Goal: Task Accomplishment & Management: Use online tool/utility

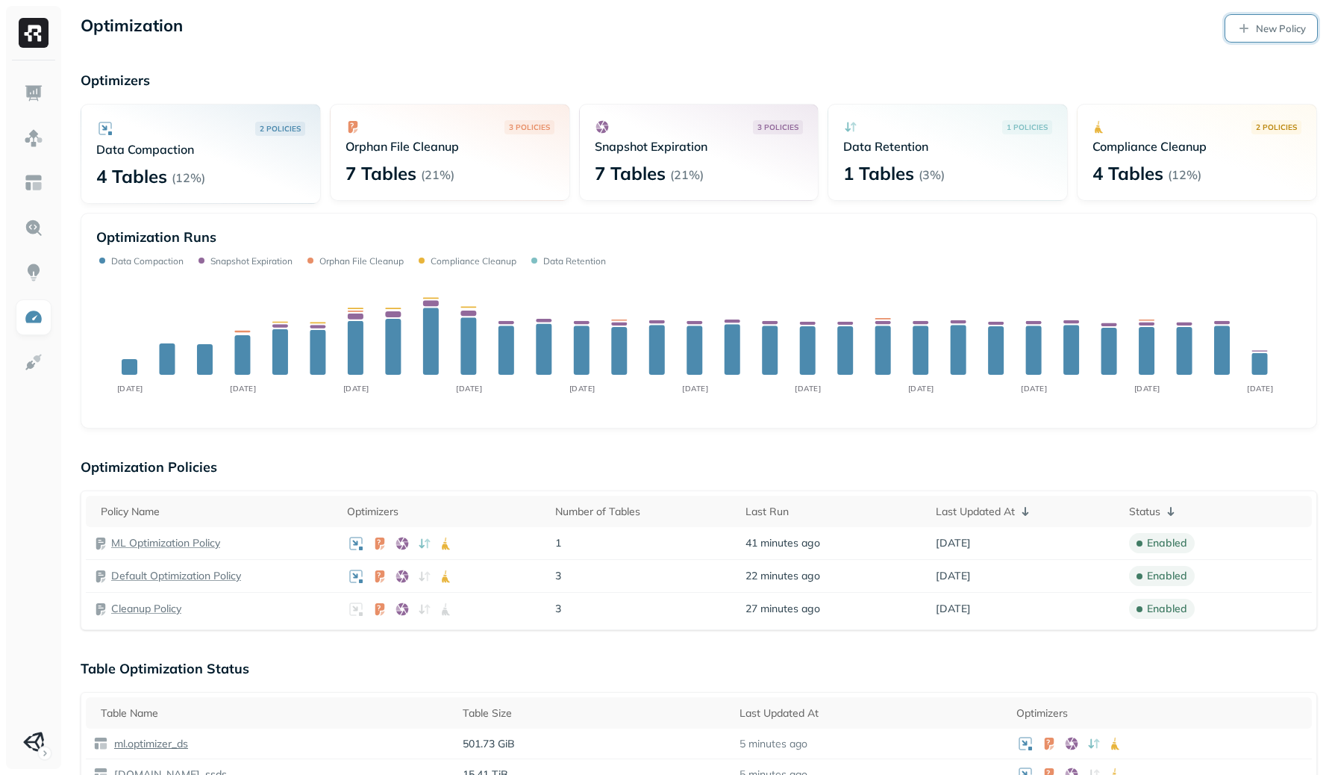
click at [1260, 26] on p "New Policy" at bounding box center [1281, 29] width 50 height 14
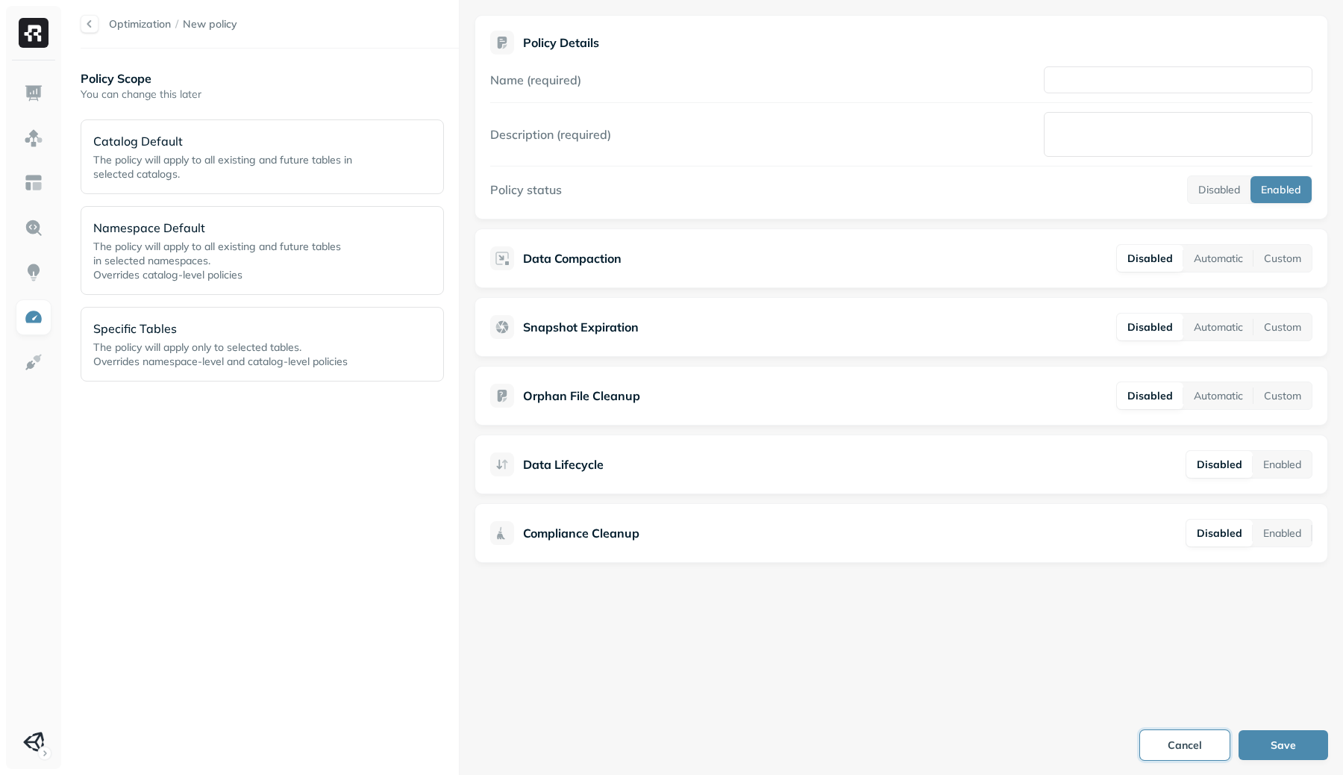
click at [1187, 749] on button "Cancel" at bounding box center [1185, 745] width 90 height 30
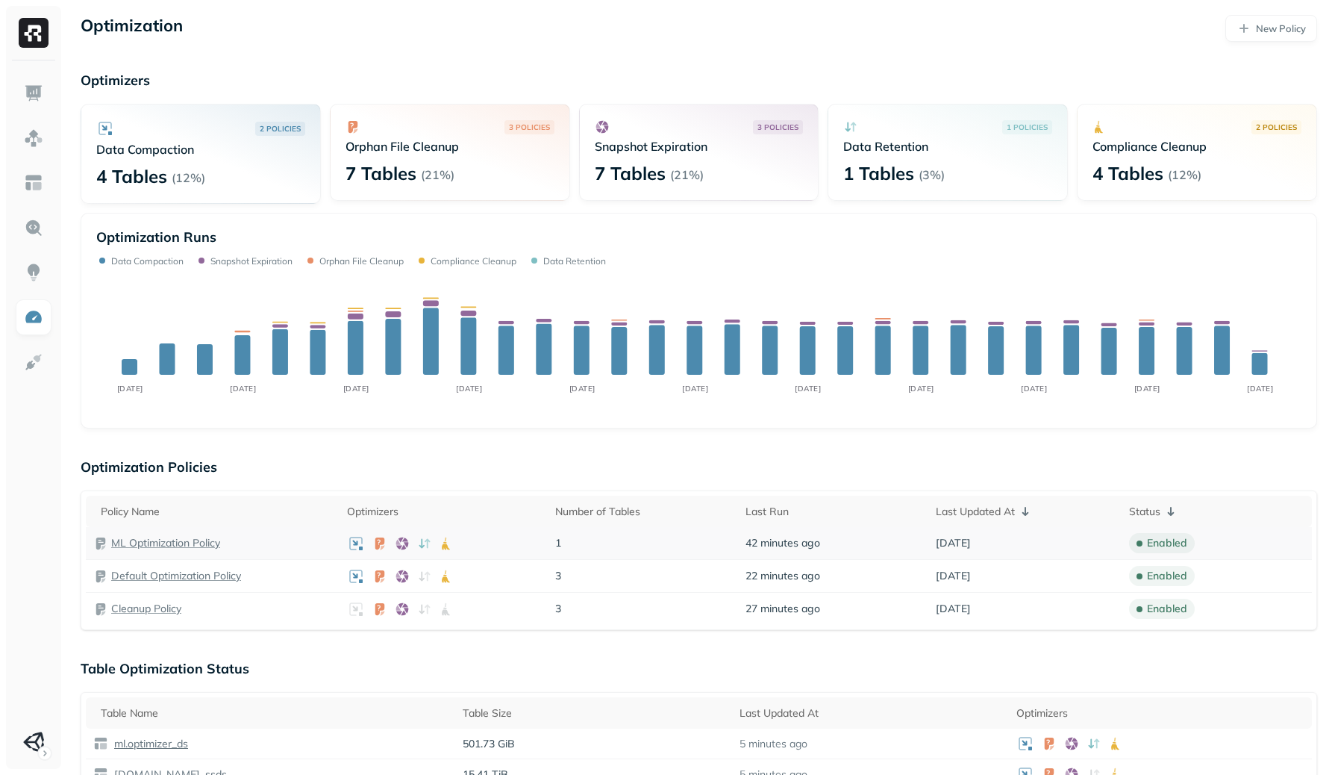
click at [171, 541] on p "ML Optimization Policy" at bounding box center [165, 543] width 109 height 14
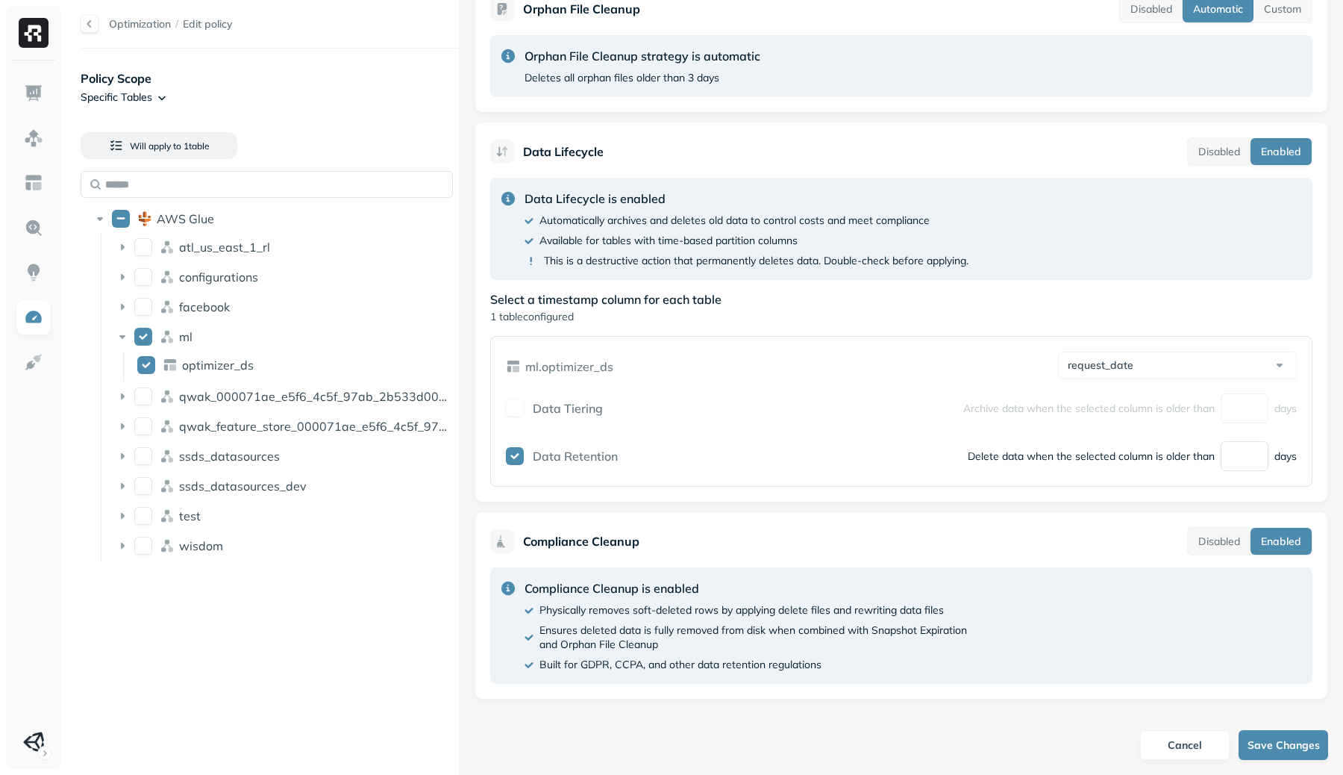
scroll to position [687, 0]
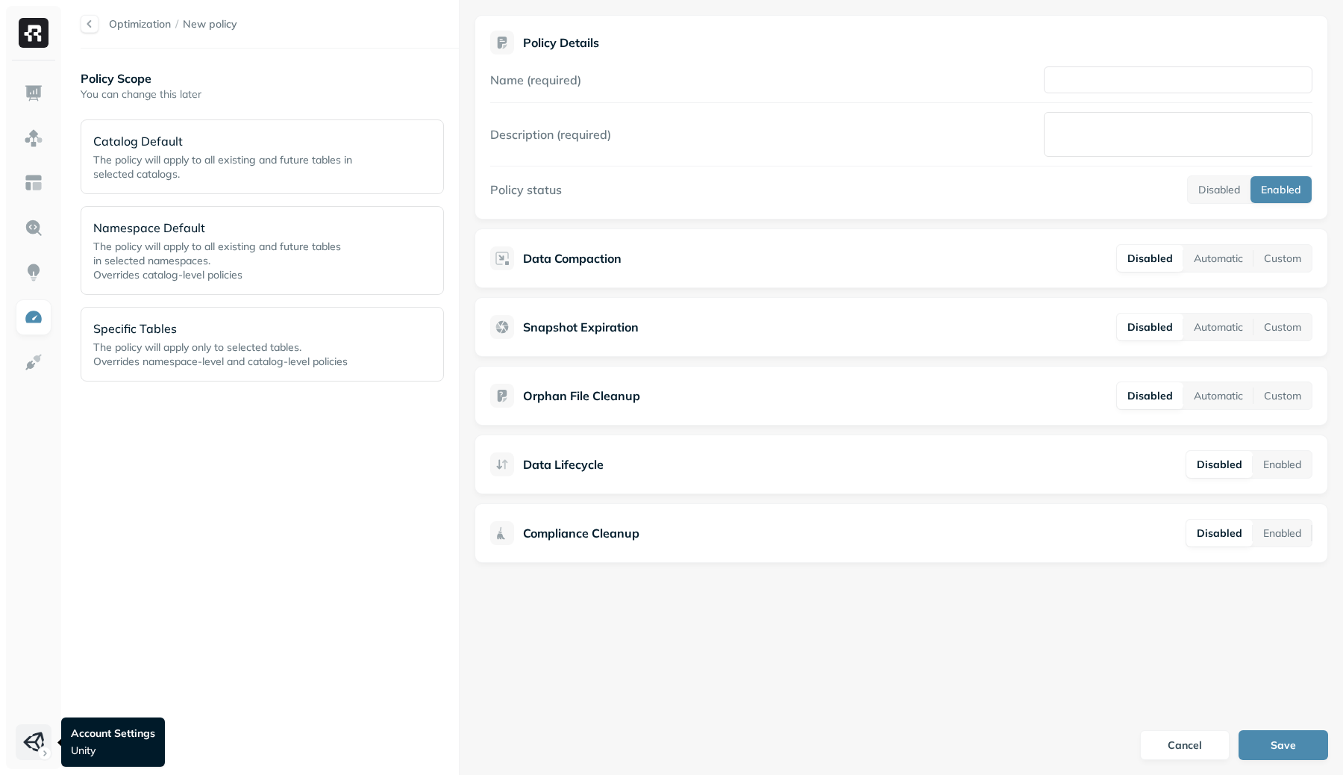
click at [36, 736] on html "Optimization / New policy Policy Scope You can change this later Catalog Defaul…" at bounding box center [671, 387] width 1343 height 775
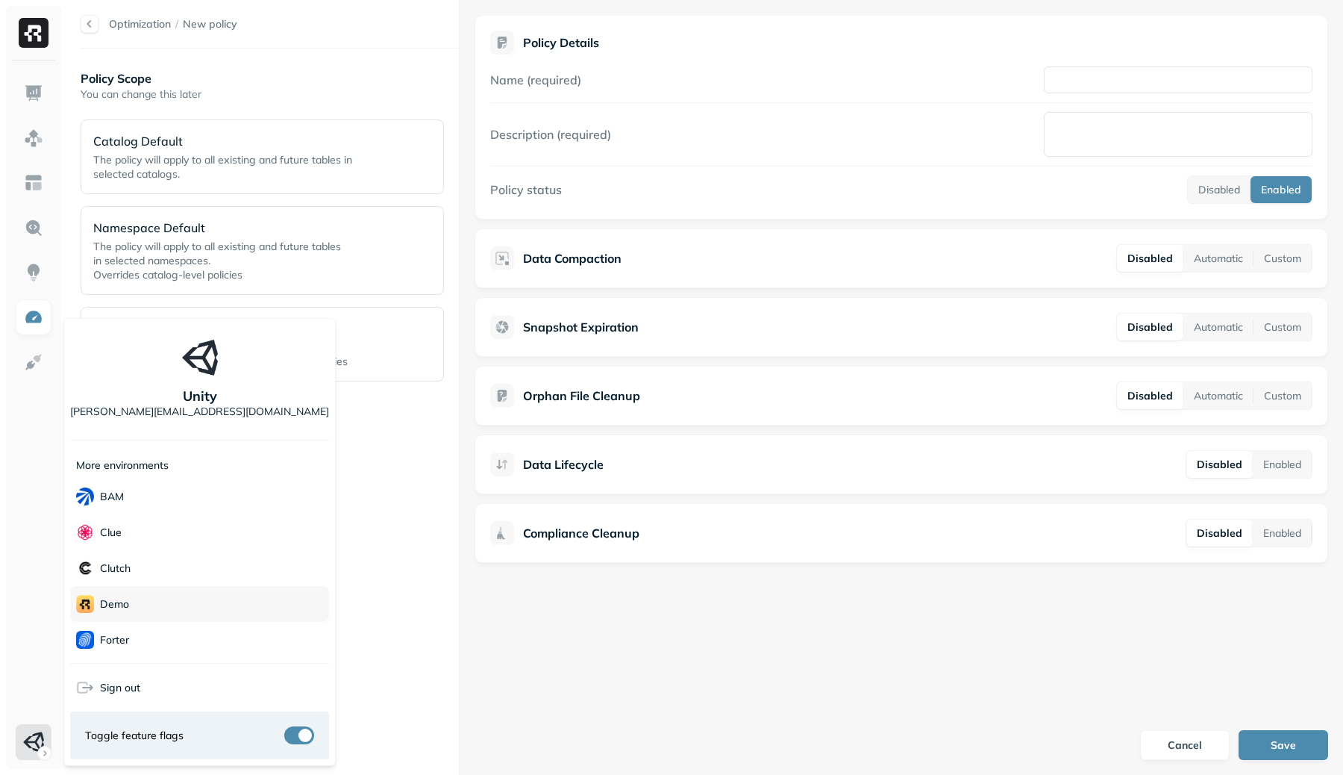
click at [146, 606] on div "demo" at bounding box center [199, 604] width 259 height 36
